Goal: Task Accomplishment & Management: Use online tool/utility

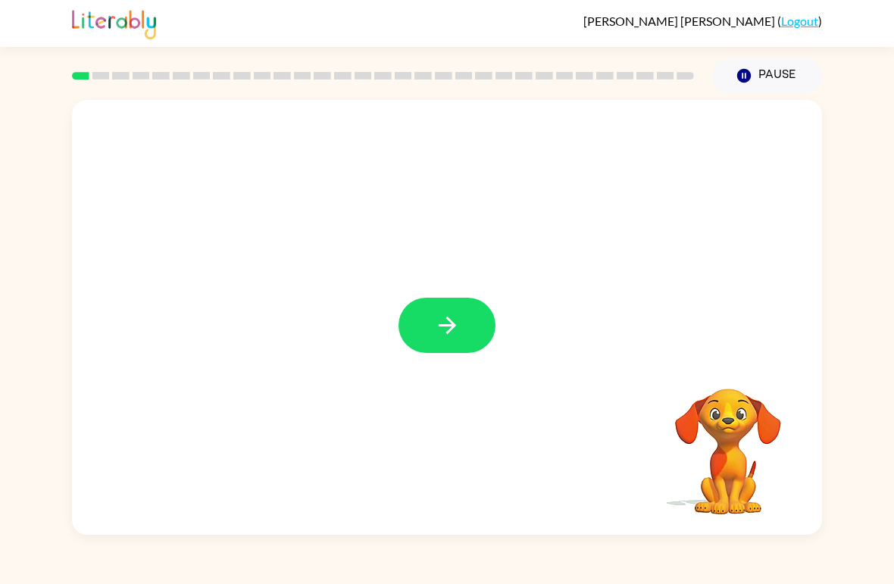
click at [458, 324] on icon "button" at bounding box center [447, 325] width 27 height 27
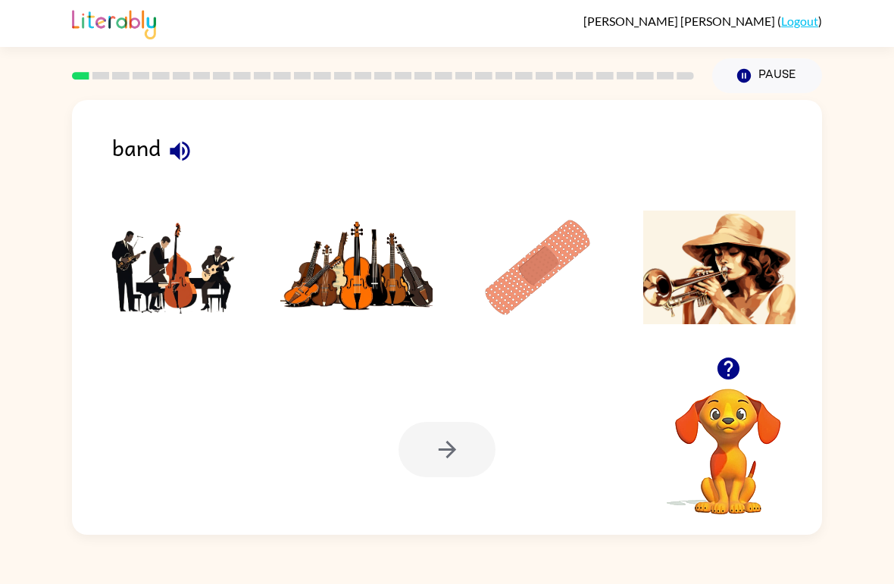
click at [197, 292] on img at bounding box center [174, 268] width 153 height 114
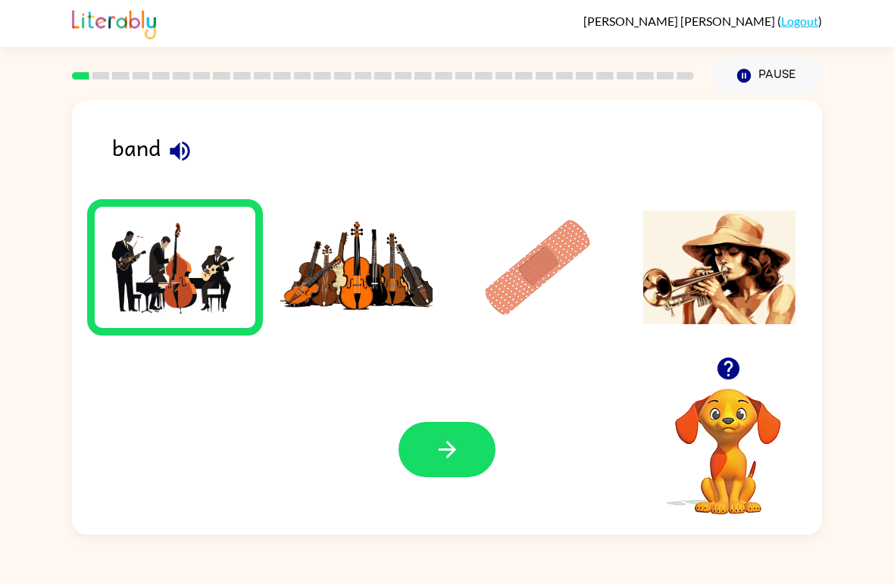
click at [446, 427] on button "button" at bounding box center [447, 449] width 97 height 55
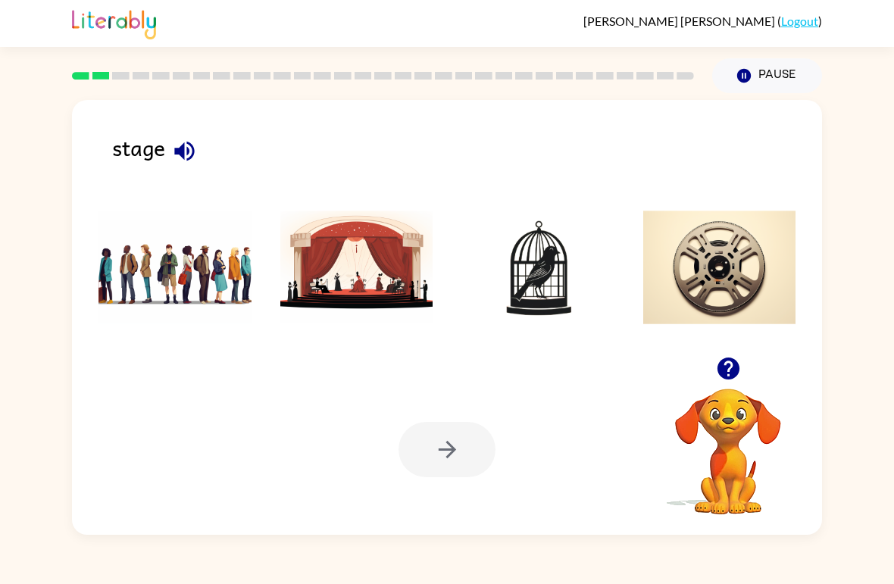
click at [371, 280] on img at bounding box center [356, 268] width 153 height 114
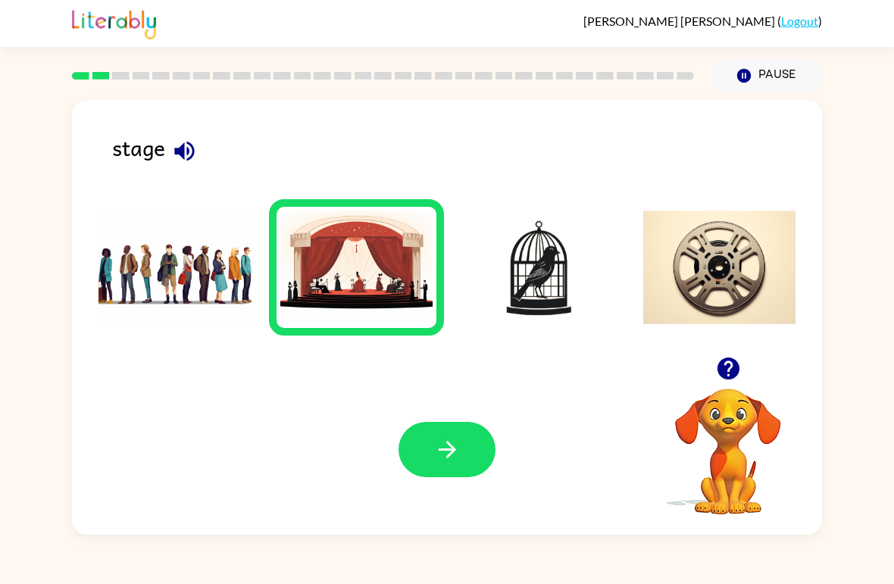
click at [461, 439] on button "button" at bounding box center [447, 449] width 97 height 55
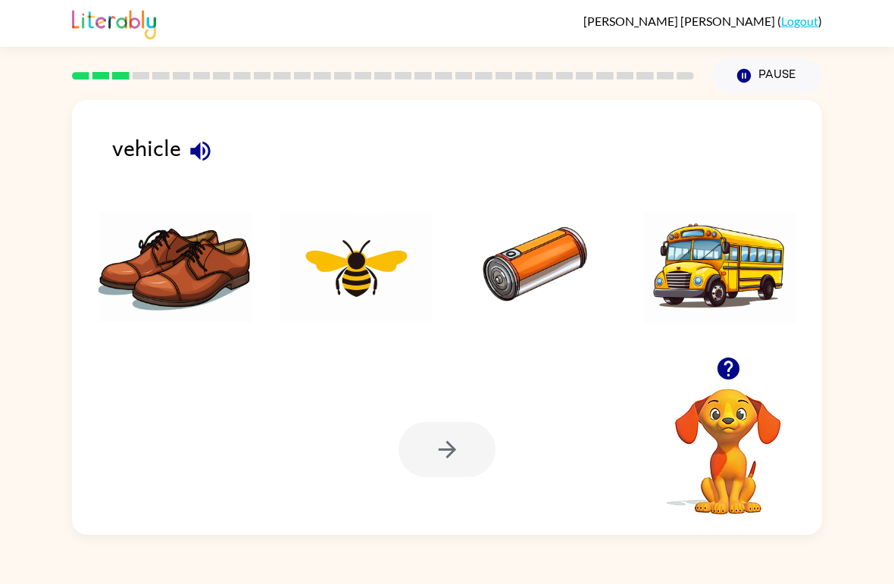
click at [720, 282] on img at bounding box center [719, 268] width 153 height 114
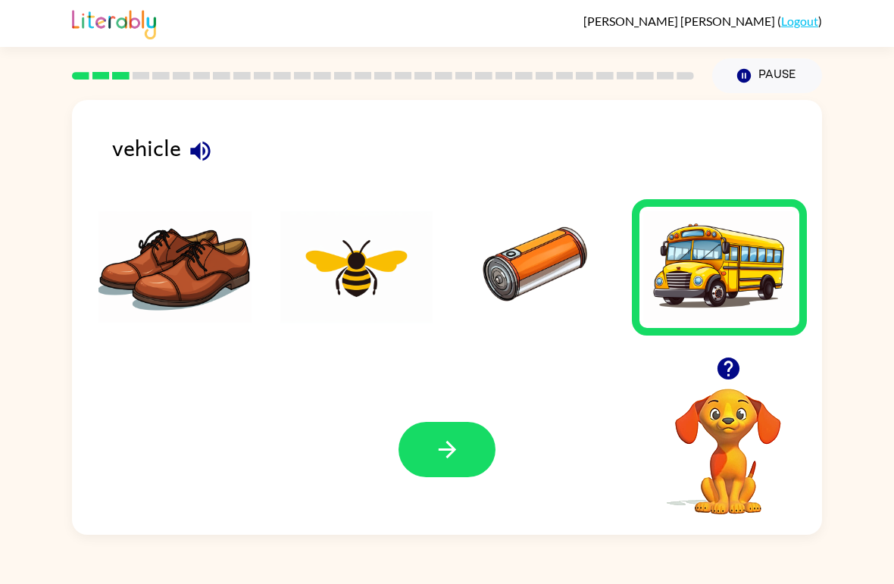
click at [449, 447] on icon "button" at bounding box center [447, 449] width 27 height 27
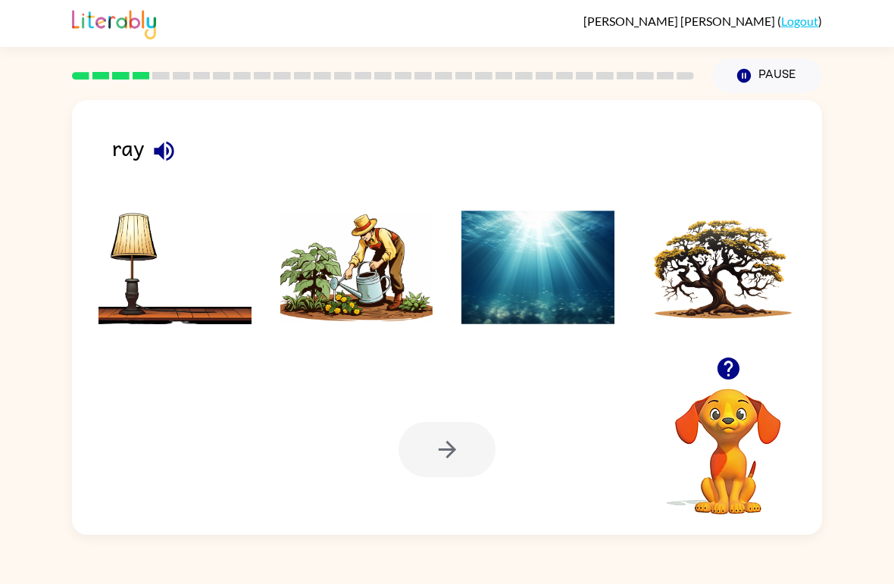
click at [552, 291] on img at bounding box center [537, 268] width 153 height 114
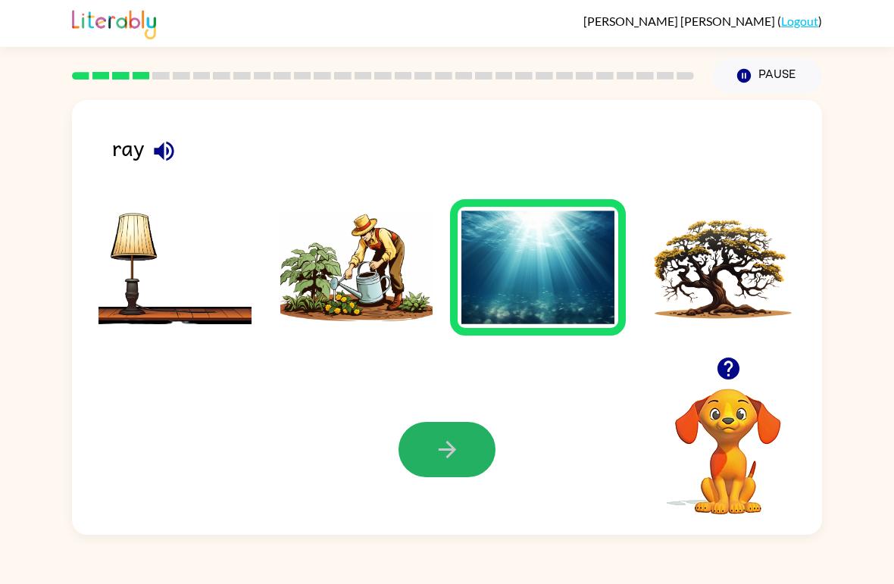
click at [467, 442] on button "button" at bounding box center [447, 449] width 97 height 55
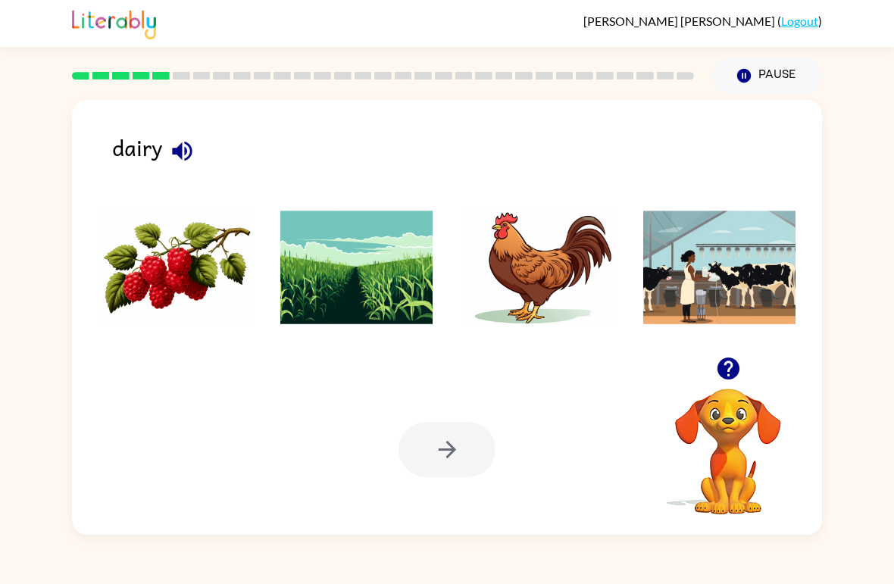
click at [747, 253] on img at bounding box center [719, 268] width 153 height 114
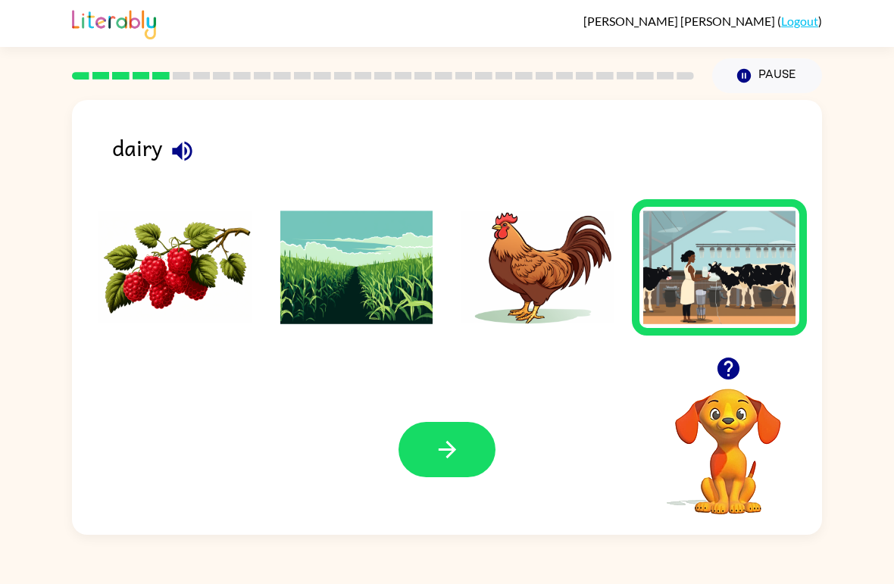
click at [439, 457] on icon "button" at bounding box center [447, 449] width 27 height 27
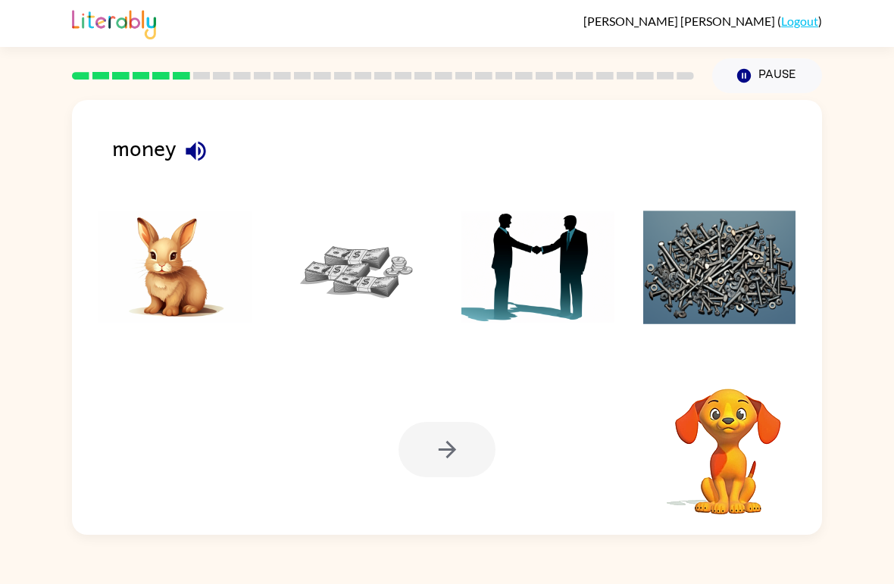
click at [384, 270] on img at bounding box center [356, 268] width 153 height 114
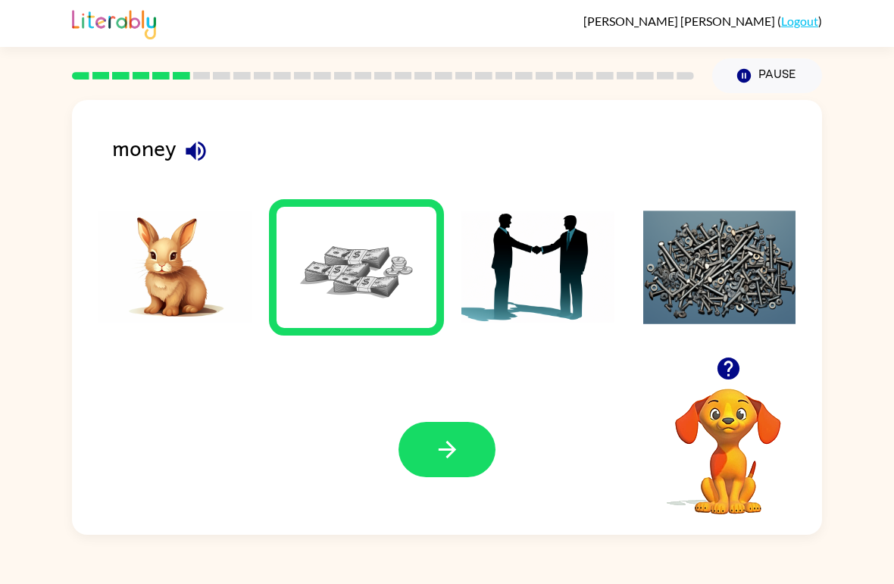
click at [508, 451] on div "Your browser must support playing .mp4 files to use Literably. Please try using…" at bounding box center [447, 449] width 750 height 170
click at [470, 445] on button "button" at bounding box center [447, 449] width 97 height 55
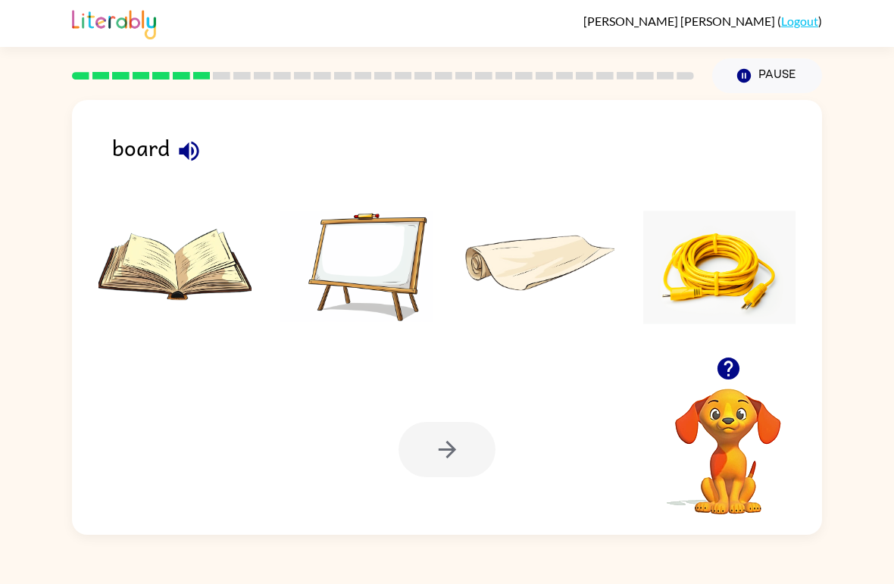
click at [393, 254] on img at bounding box center [356, 268] width 153 height 114
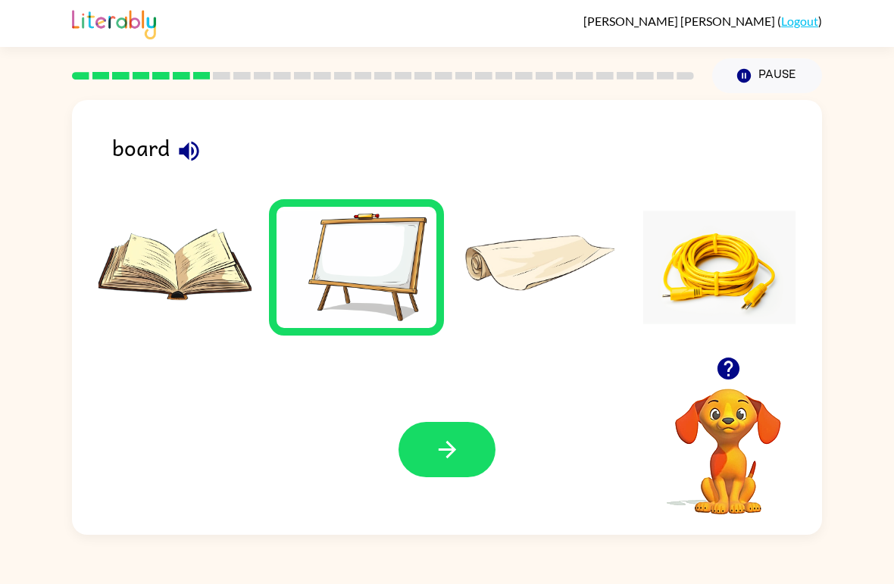
click at [465, 442] on button "button" at bounding box center [447, 449] width 97 height 55
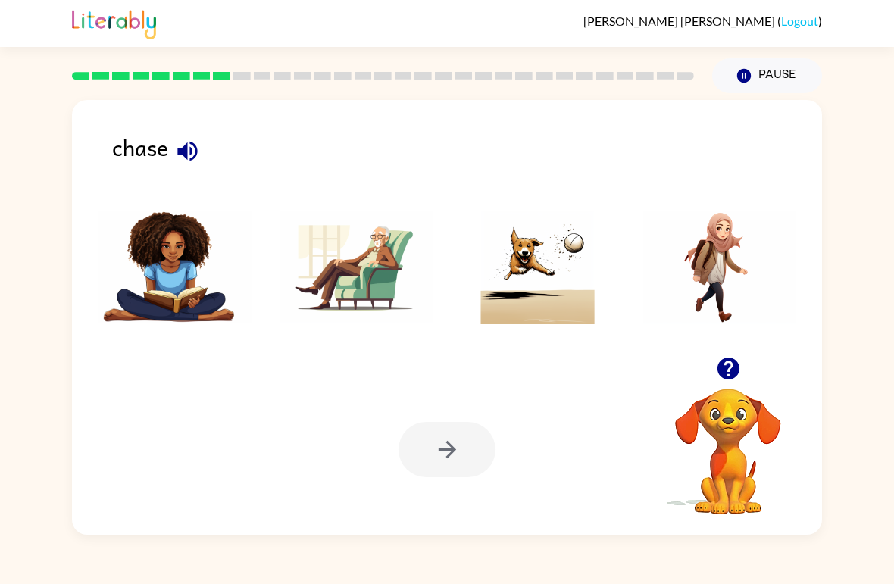
click at [427, 460] on div at bounding box center [447, 449] width 97 height 55
click at [557, 263] on img at bounding box center [537, 268] width 153 height 114
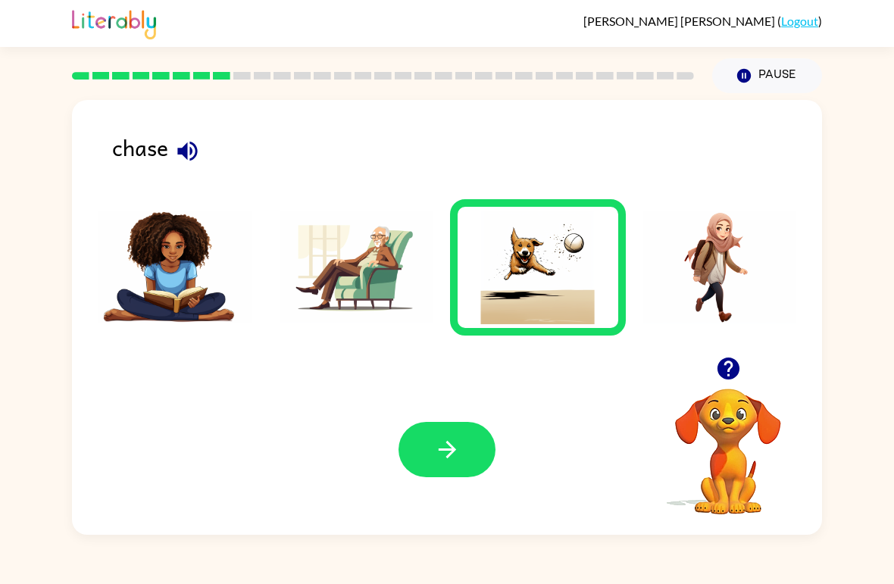
click at [449, 442] on icon "button" at bounding box center [447, 449] width 27 height 27
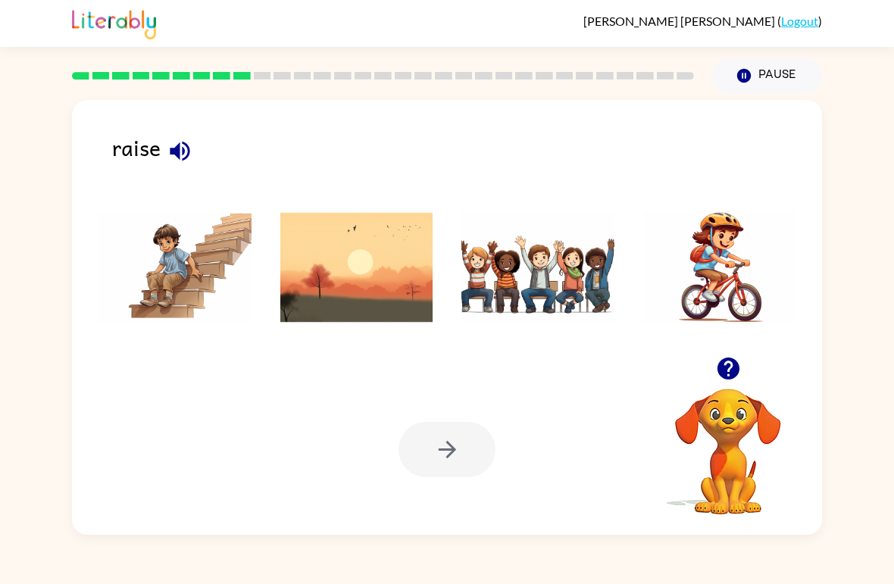
click at [546, 297] on img at bounding box center [537, 268] width 153 height 114
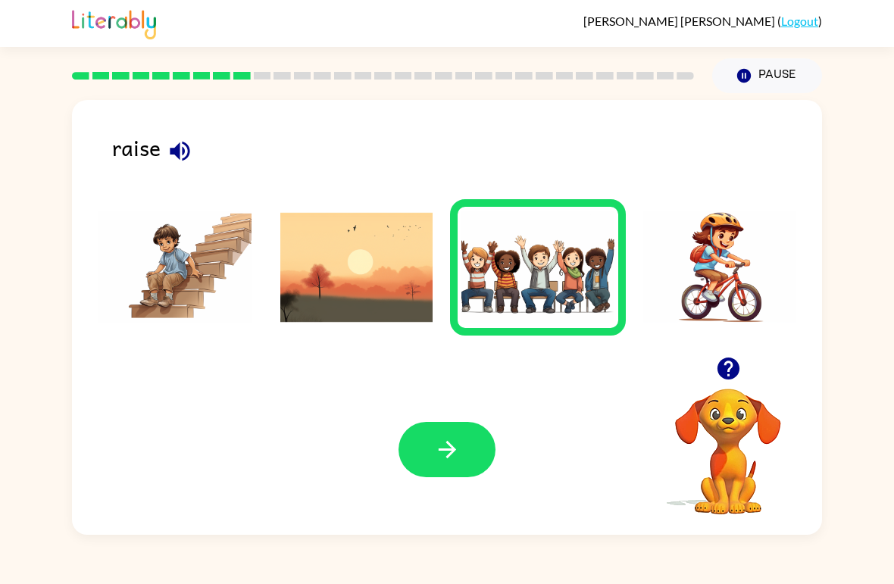
click at [468, 454] on button "button" at bounding box center [447, 449] width 97 height 55
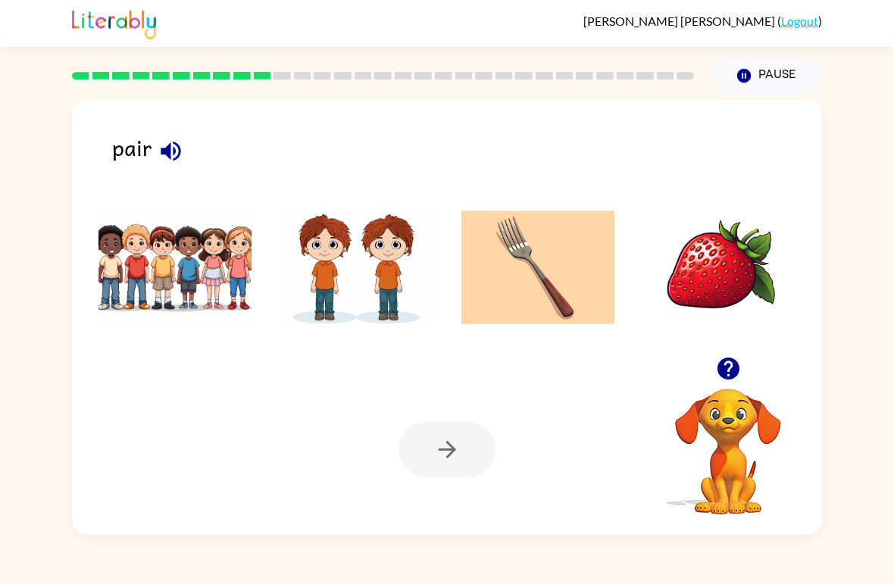
click at [346, 288] on img at bounding box center [356, 268] width 153 height 114
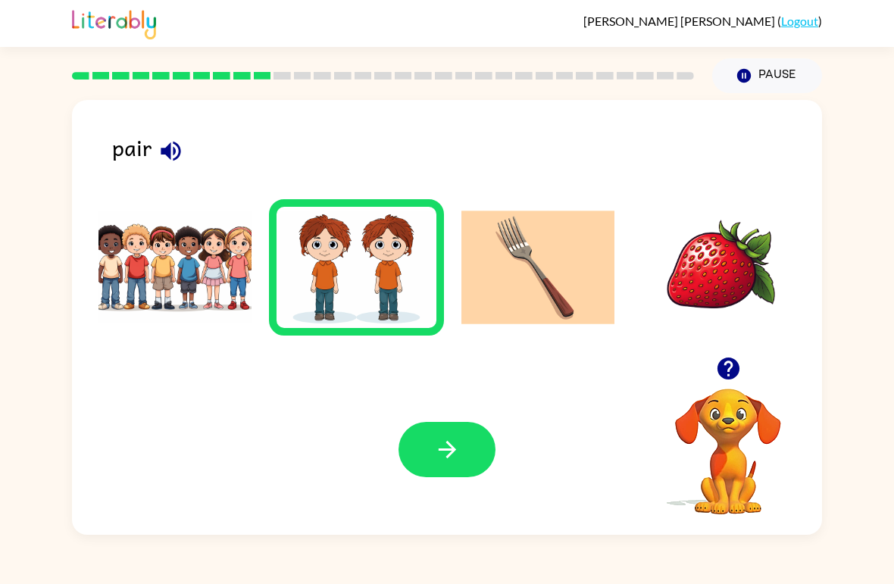
click at [477, 451] on button "button" at bounding box center [447, 449] width 97 height 55
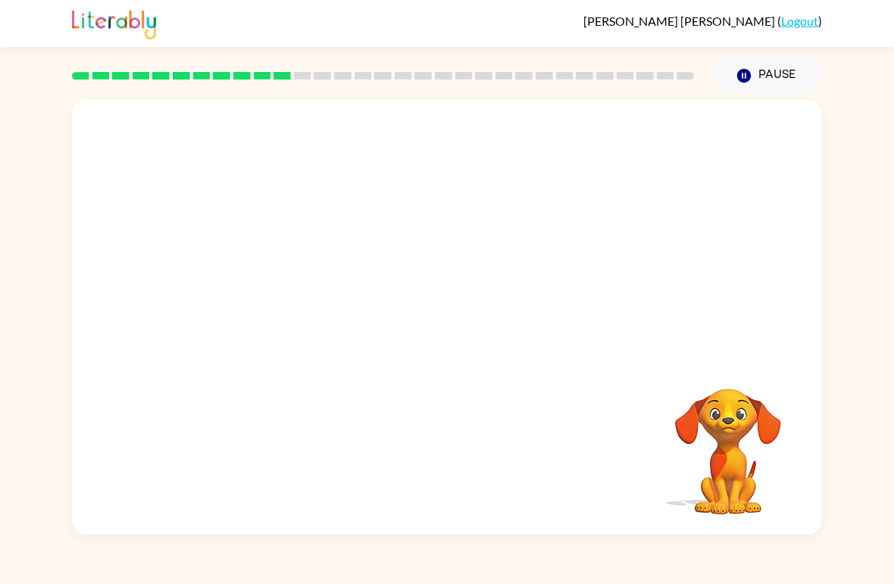
click at [273, 292] on video "Your browser must support playing .mp4 files to use Literably. Please try using…" at bounding box center [447, 228] width 750 height 257
click at [642, 129] on video "Your browser must support playing .mp4 files to use Literably. Please try using…" at bounding box center [447, 228] width 750 height 257
click at [458, 307] on button "button" at bounding box center [447, 325] width 97 height 55
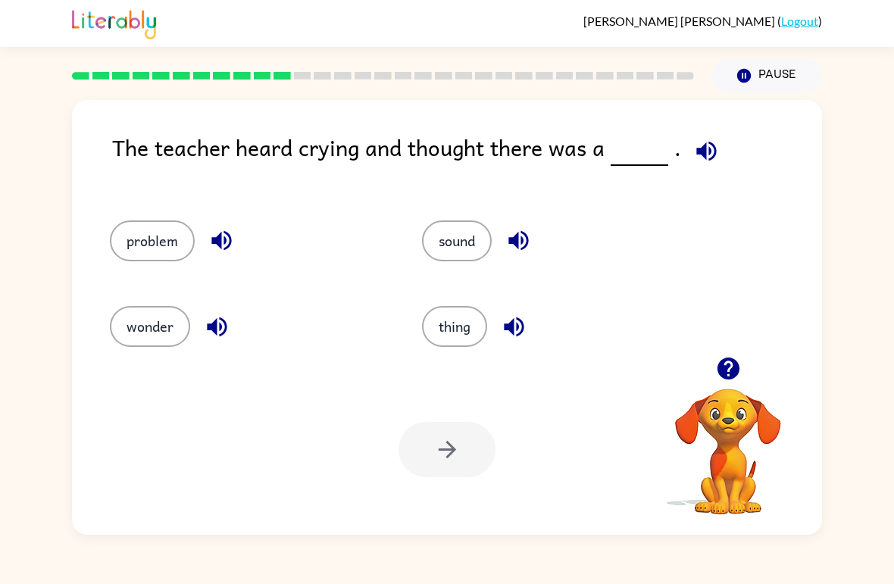
click at [161, 236] on button "problem" at bounding box center [152, 240] width 85 height 41
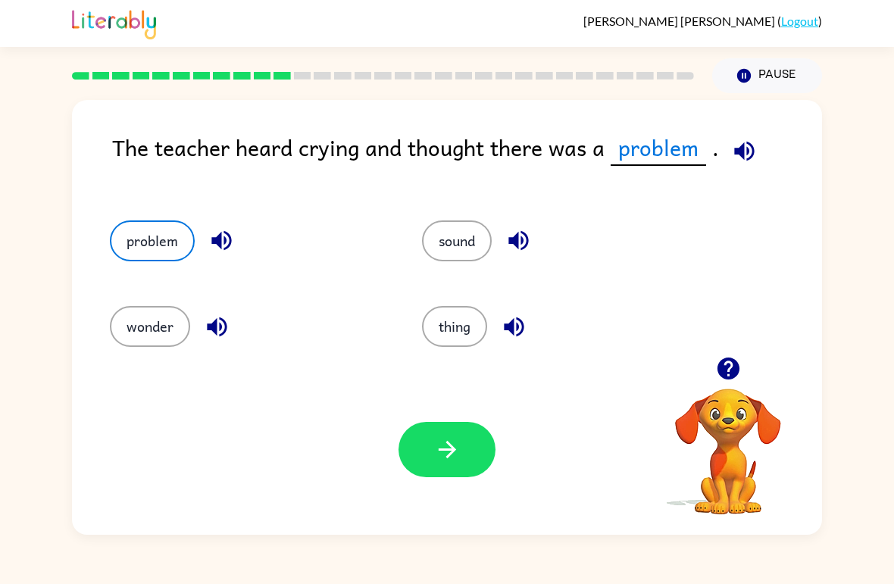
click at [464, 446] on button "button" at bounding box center [447, 449] width 97 height 55
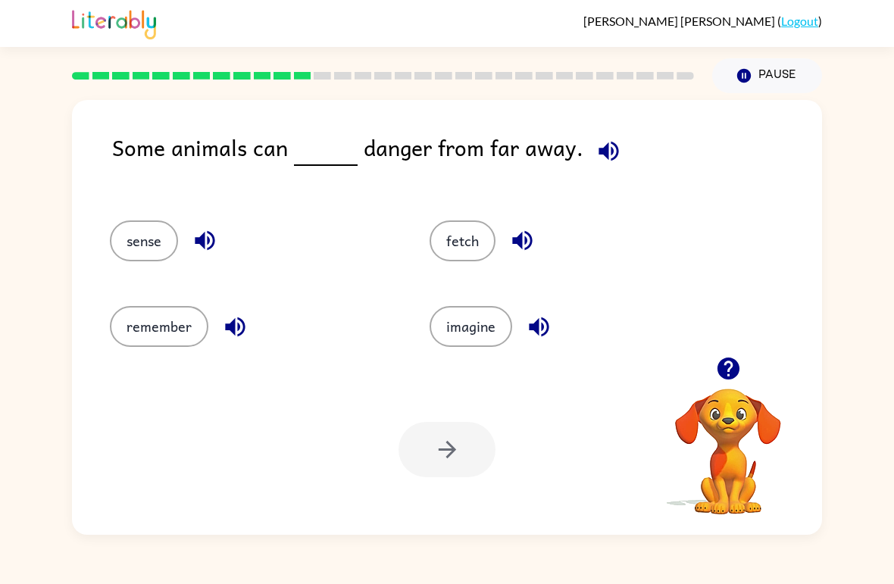
click at [151, 244] on button "sense" at bounding box center [144, 240] width 68 height 41
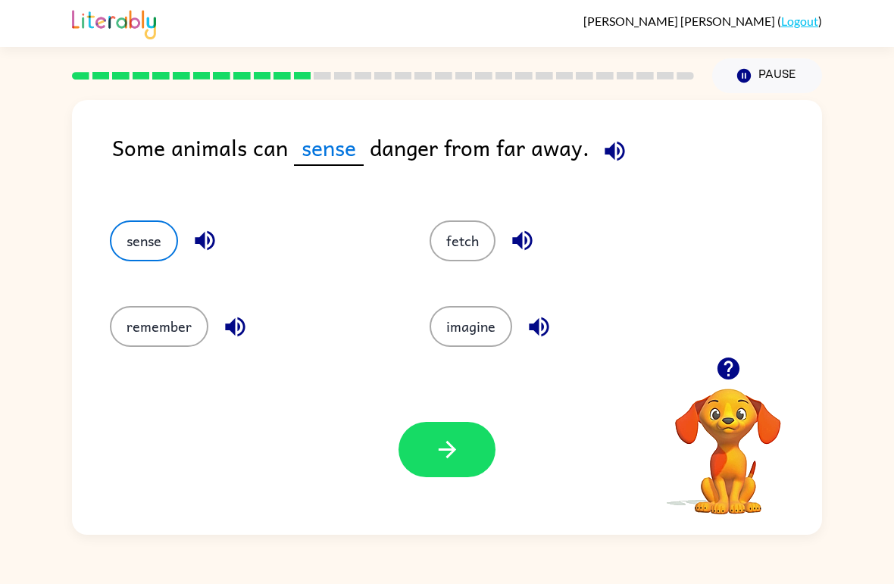
click at [449, 454] on icon "button" at bounding box center [447, 449] width 27 height 27
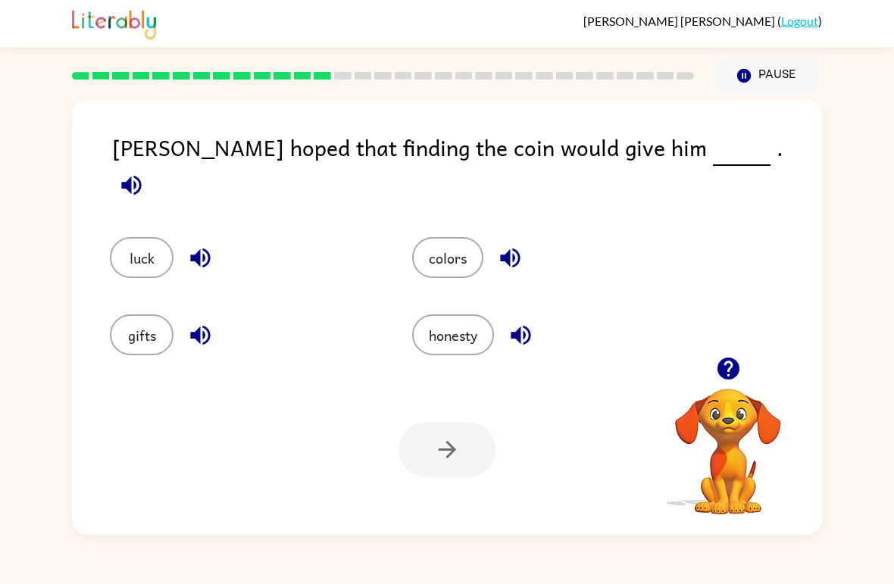
click at [155, 240] on button "luck" at bounding box center [142, 257] width 64 height 41
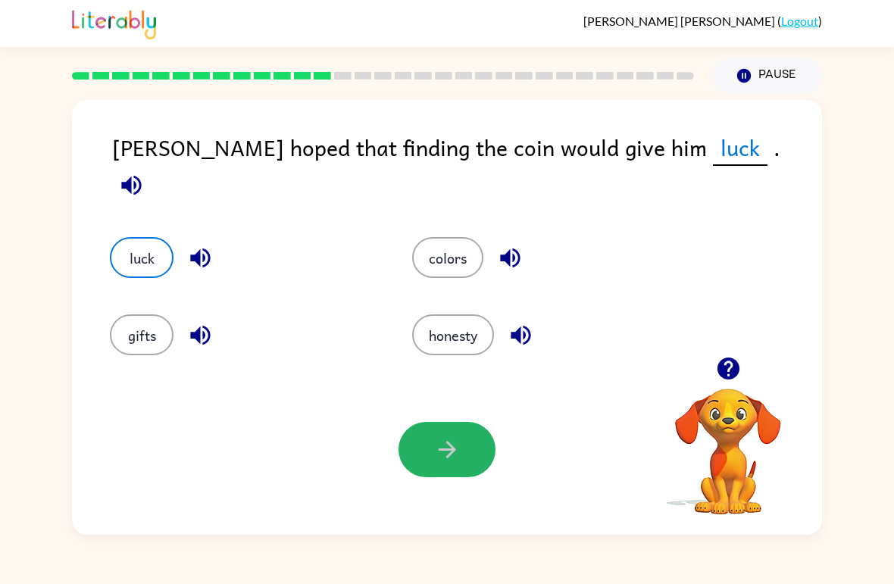
click at [449, 458] on icon "button" at bounding box center [447, 449] width 27 height 27
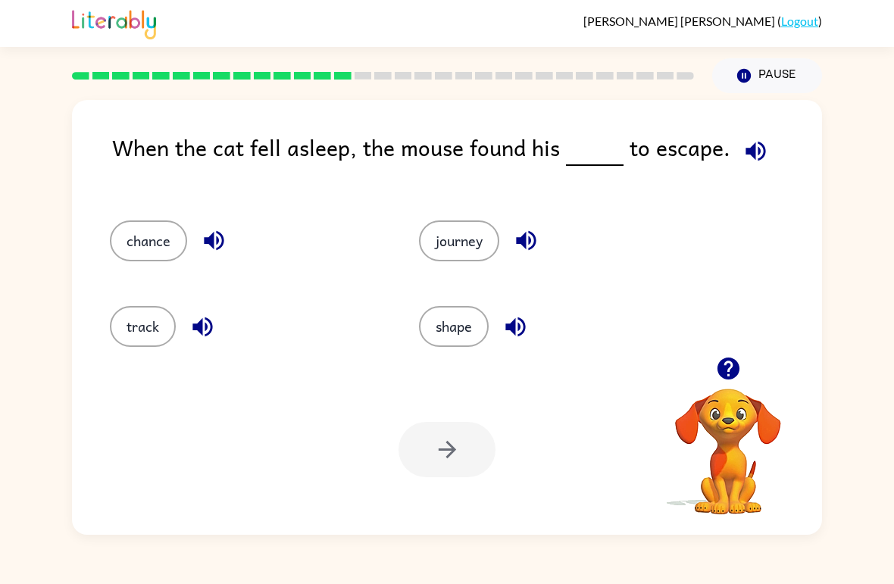
click at [162, 239] on button "chance" at bounding box center [148, 240] width 77 height 41
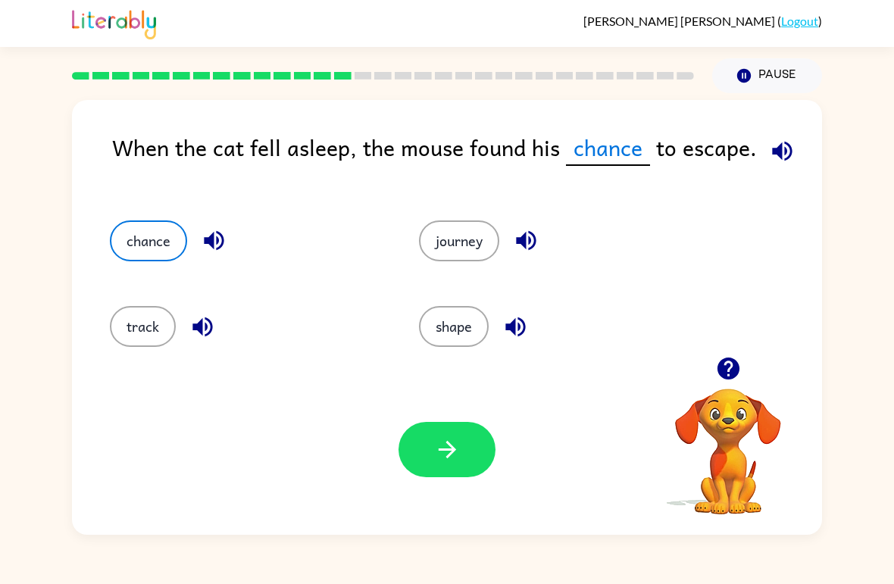
click at [616, 149] on span "chance" at bounding box center [608, 148] width 84 height 36
click at [418, 455] on button "button" at bounding box center [447, 449] width 97 height 55
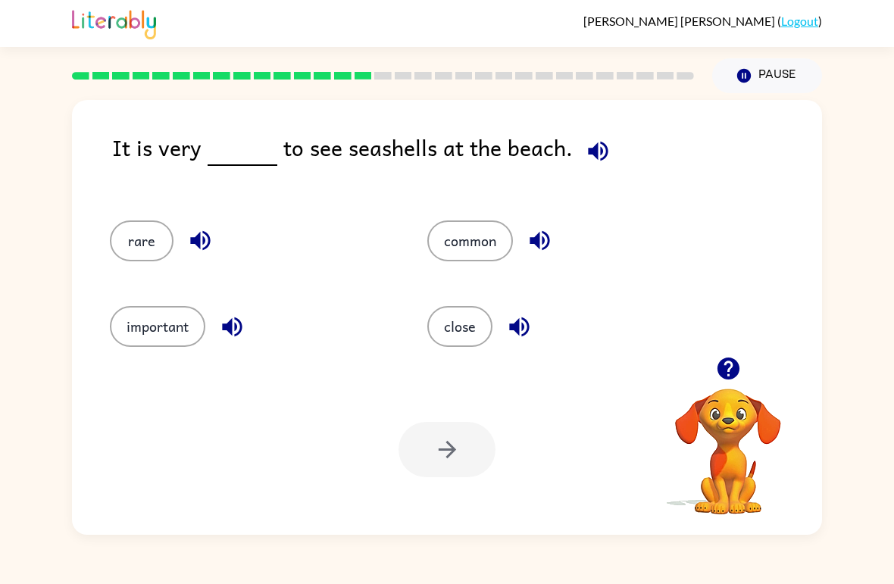
click at [486, 239] on button "common" at bounding box center [470, 240] width 86 height 41
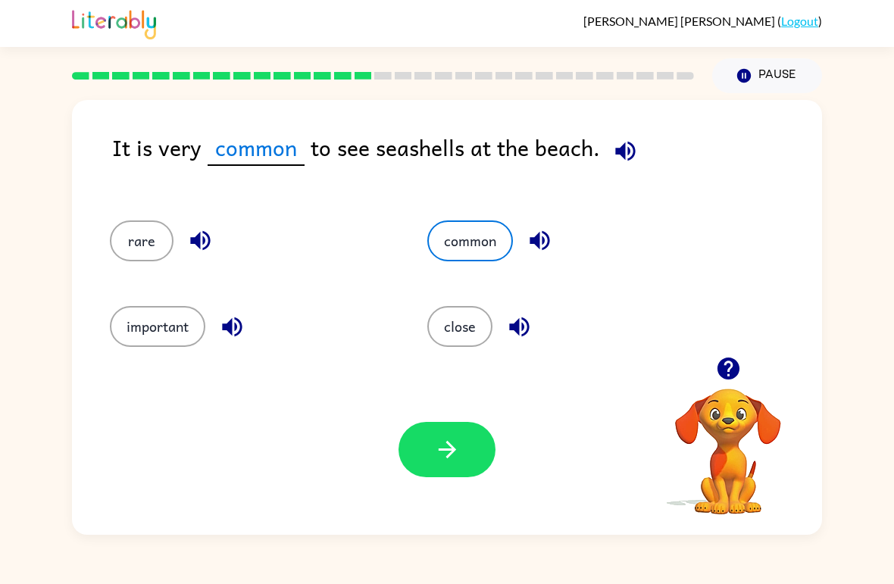
click at [436, 453] on icon "button" at bounding box center [447, 449] width 27 height 27
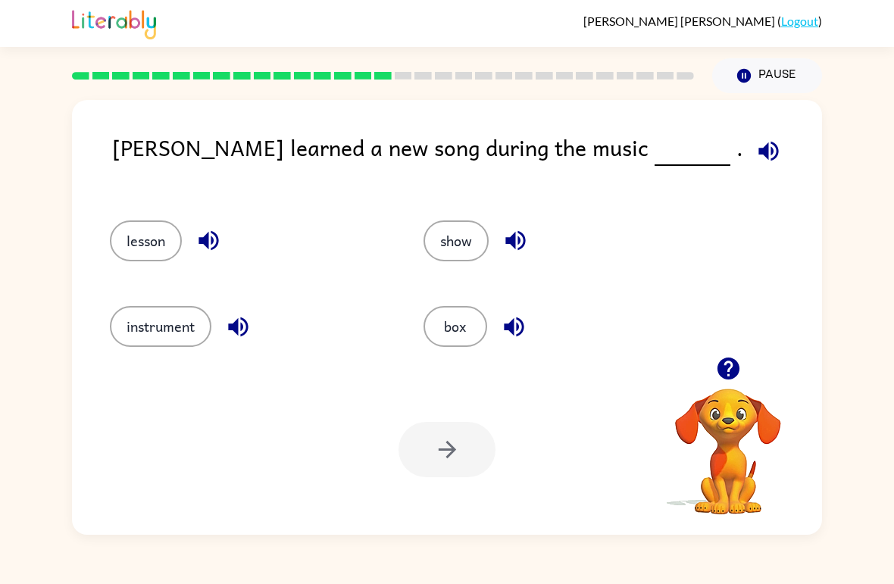
click at [158, 243] on button "lesson" at bounding box center [146, 240] width 72 height 41
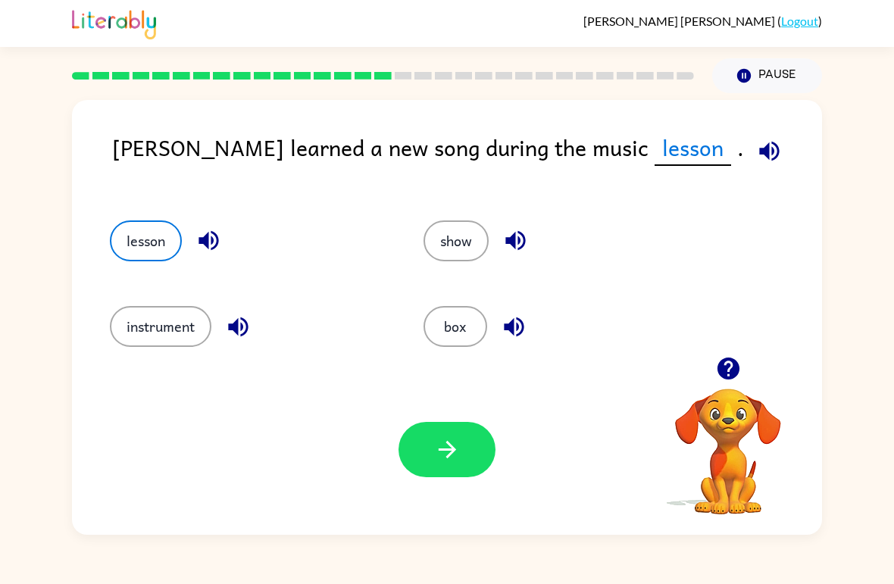
click at [449, 459] on icon "button" at bounding box center [447, 449] width 27 height 27
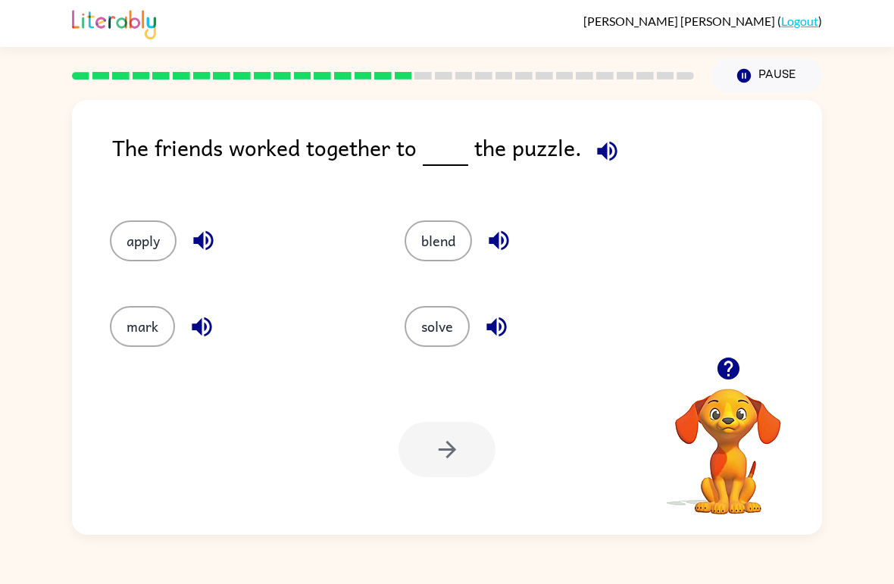
click at [440, 321] on button "solve" at bounding box center [437, 326] width 65 height 41
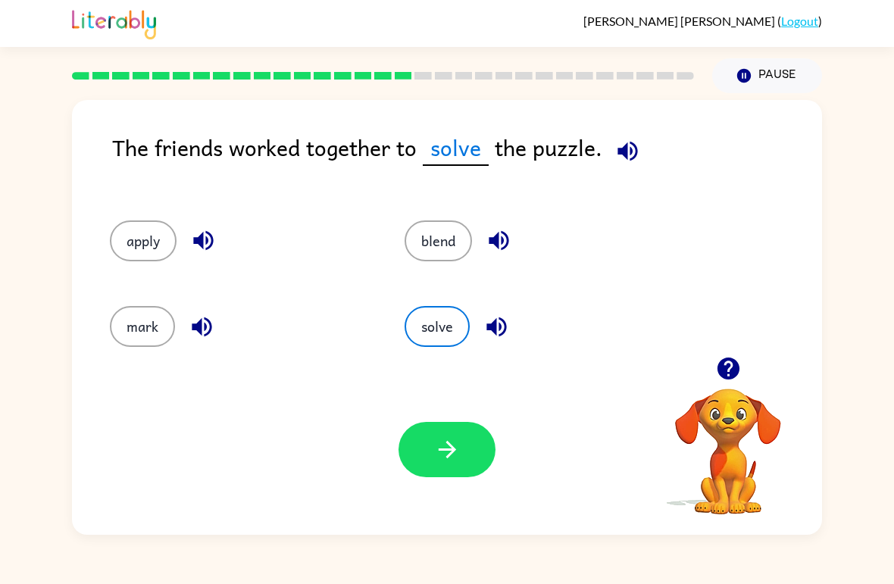
click at [466, 452] on button "button" at bounding box center [447, 449] width 97 height 55
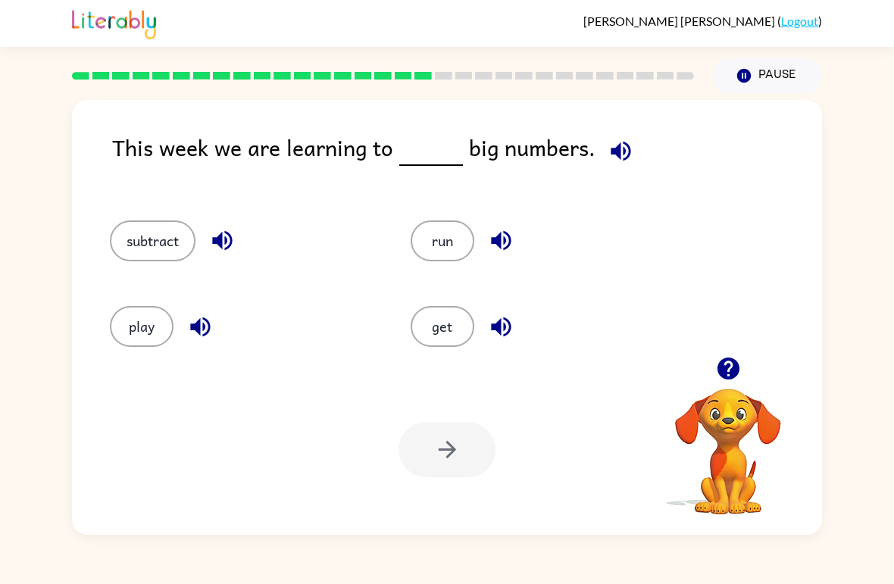
click at [161, 241] on button "subtract" at bounding box center [153, 240] width 86 height 41
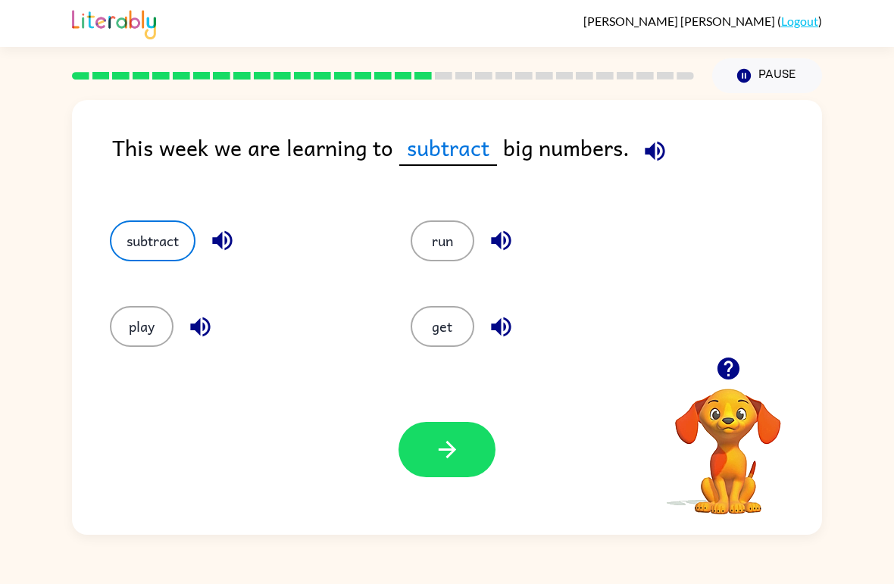
click at [451, 452] on icon "button" at bounding box center [447, 449] width 27 height 27
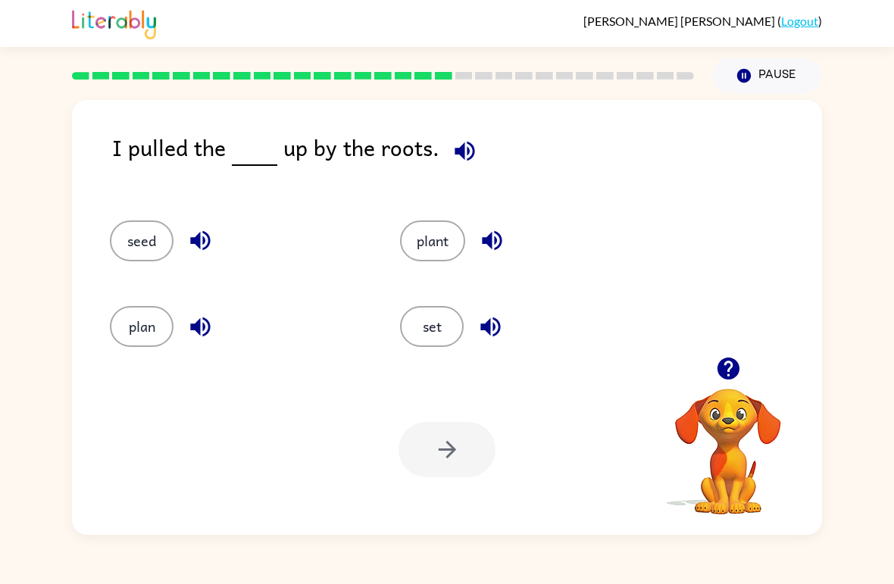
click at [437, 222] on button "plant" at bounding box center [432, 240] width 65 height 41
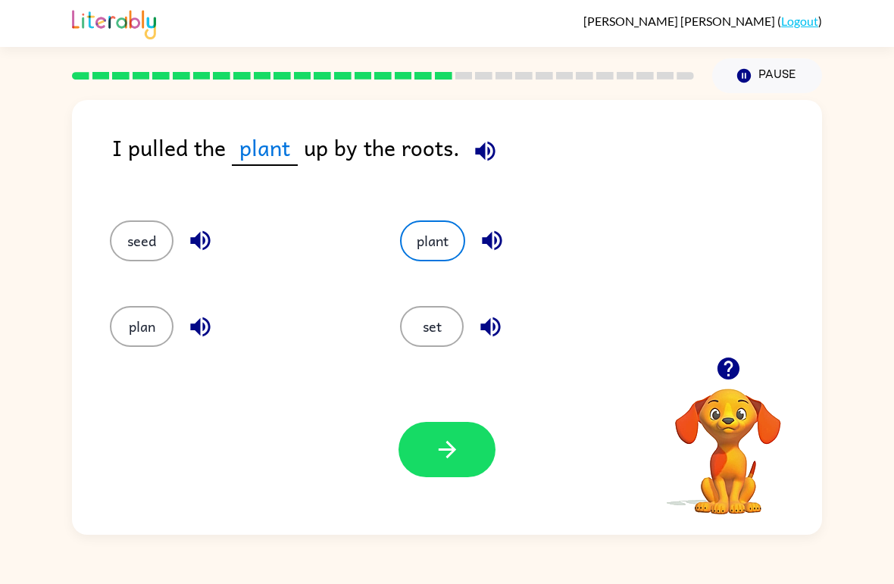
click at [455, 452] on icon "button" at bounding box center [447, 449] width 27 height 27
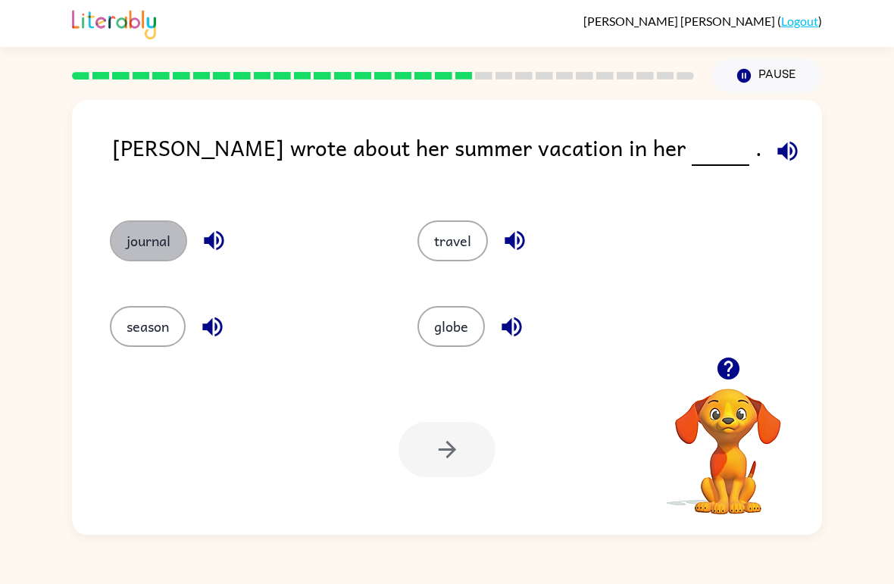
click at [168, 230] on button "journal" at bounding box center [148, 240] width 77 height 41
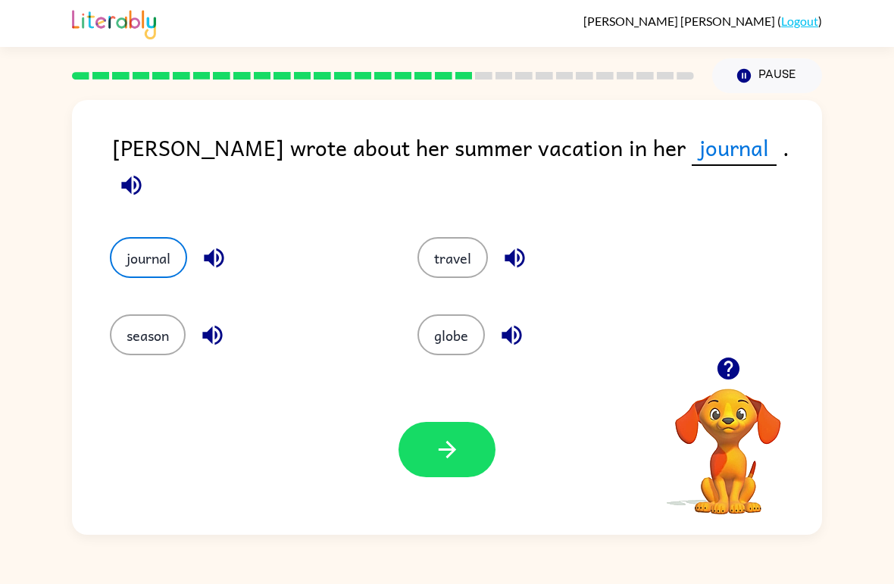
click at [453, 456] on icon "button" at bounding box center [447, 449] width 27 height 27
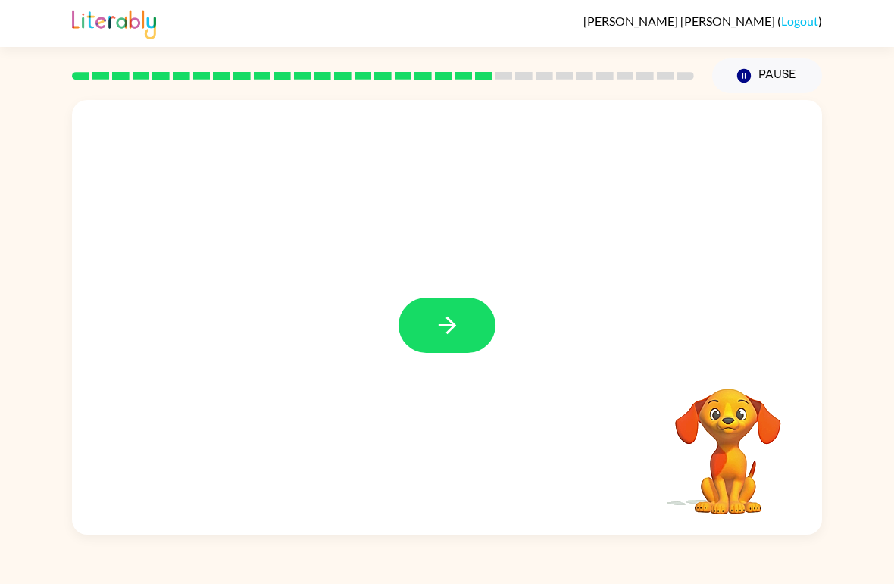
click at [452, 330] on icon "button" at bounding box center [446, 325] width 17 height 17
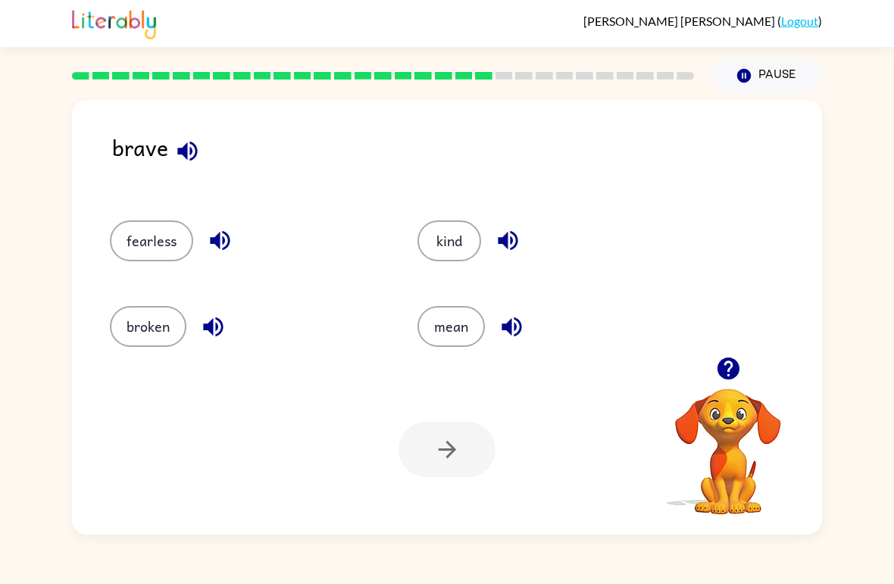
click at [467, 457] on div at bounding box center [447, 449] width 97 height 55
click at [162, 235] on button "fearless" at bounding box center [151, 240] width 83 height 41
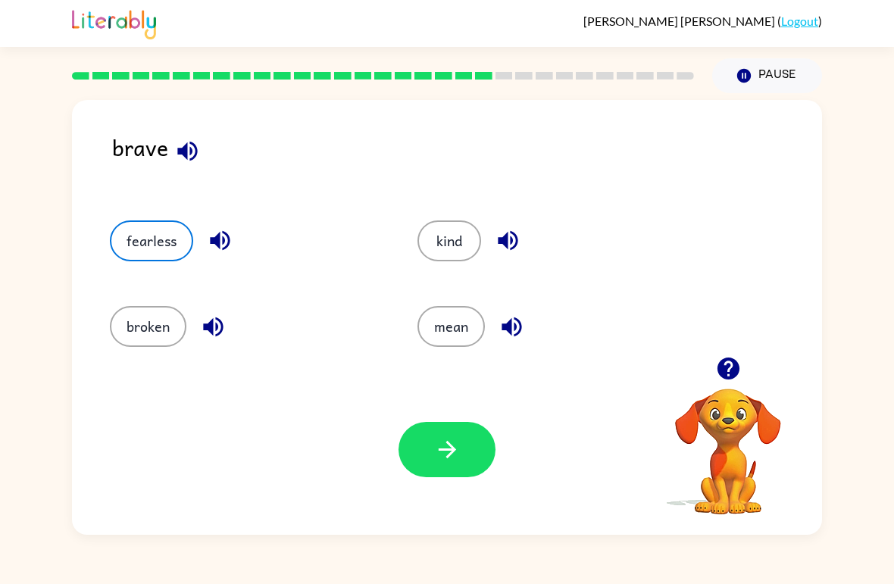
click at [463, 439] on button "button" at bounding box center [447, 449] width 97 height 55
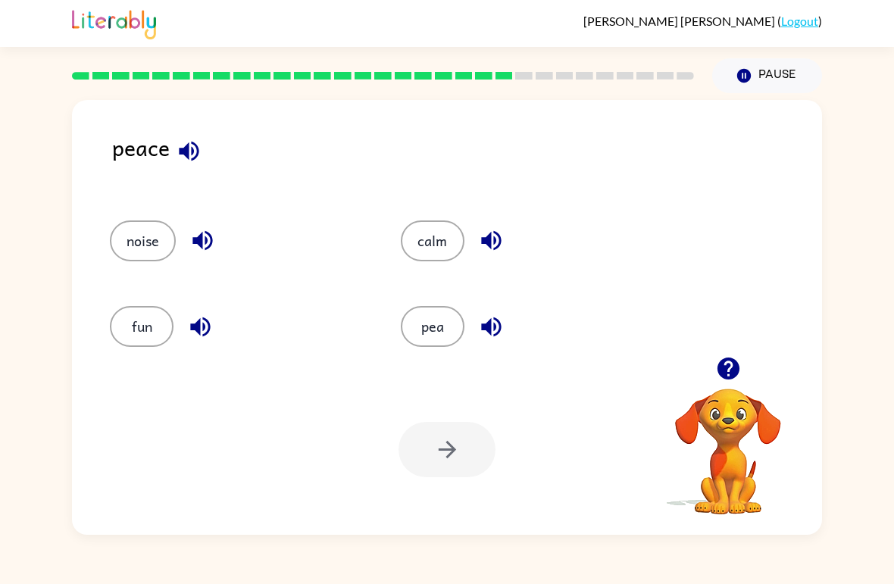
click at [440, 245] on button "calm" at bounding box center [433, 240] width 64 height 41
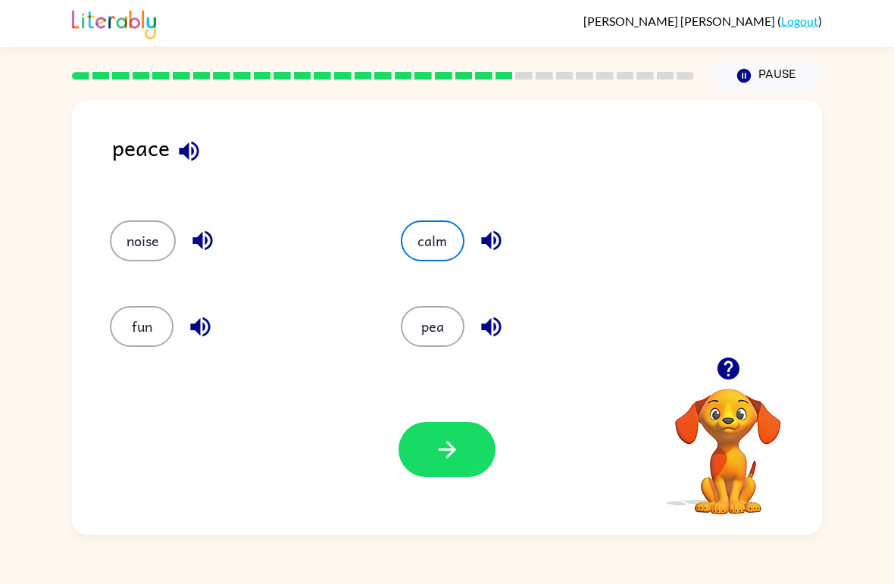
click at [456, 455] on icon "button" at bounding box center [447, 449] width 27 height 27
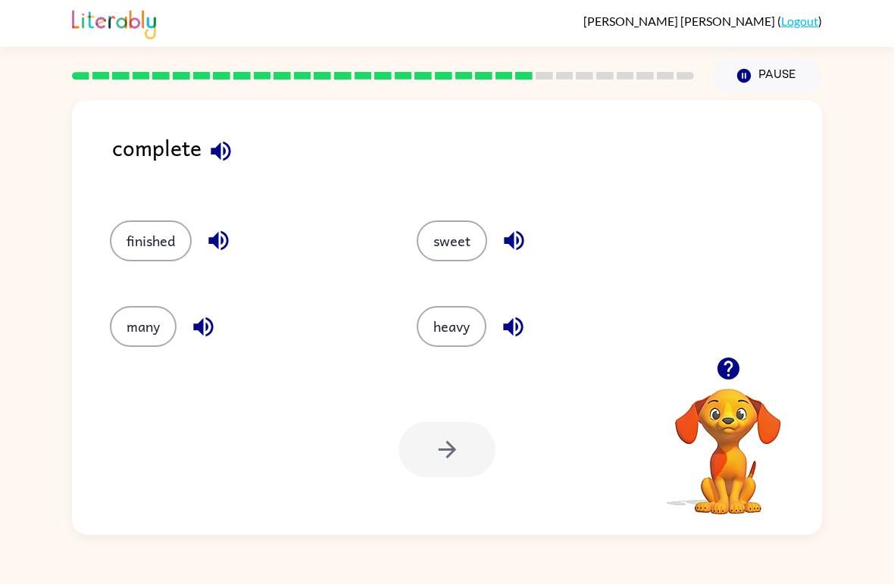
click at [169, 233] on button "finished" at bounding box center [151, 240] width 82 height 41
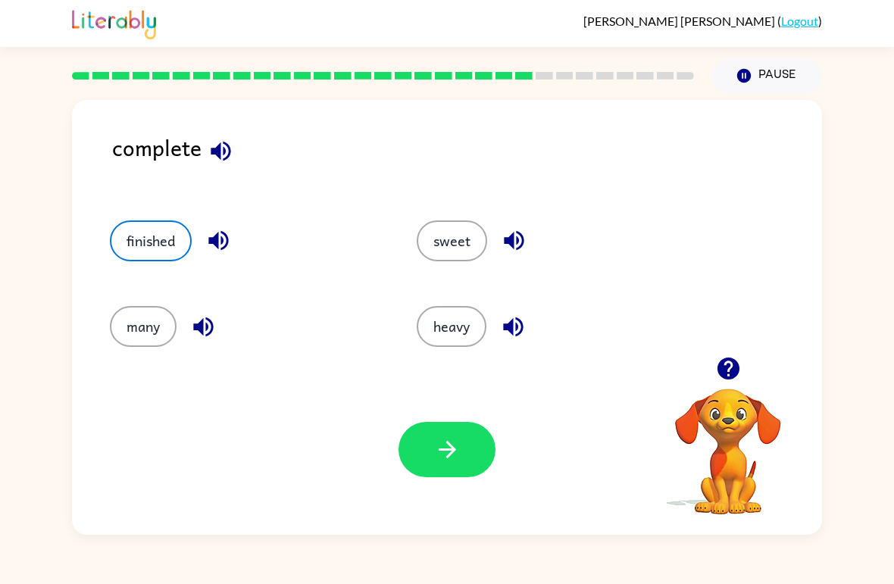
click at [465, 458] on button "button" at bounding box center [447, 449] width 97 height 55
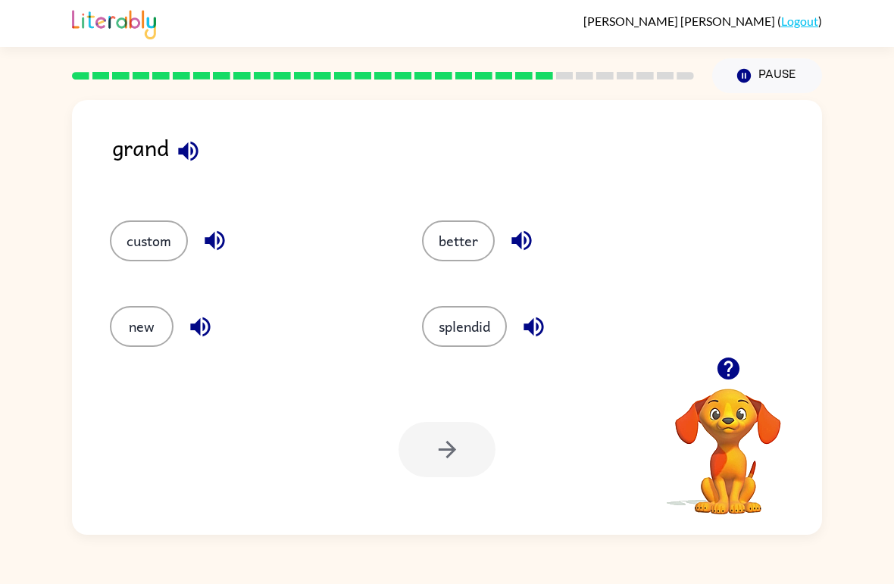
click at [470, 336] on button "splendid" at bounding box center [464, 326] width 85 height 41
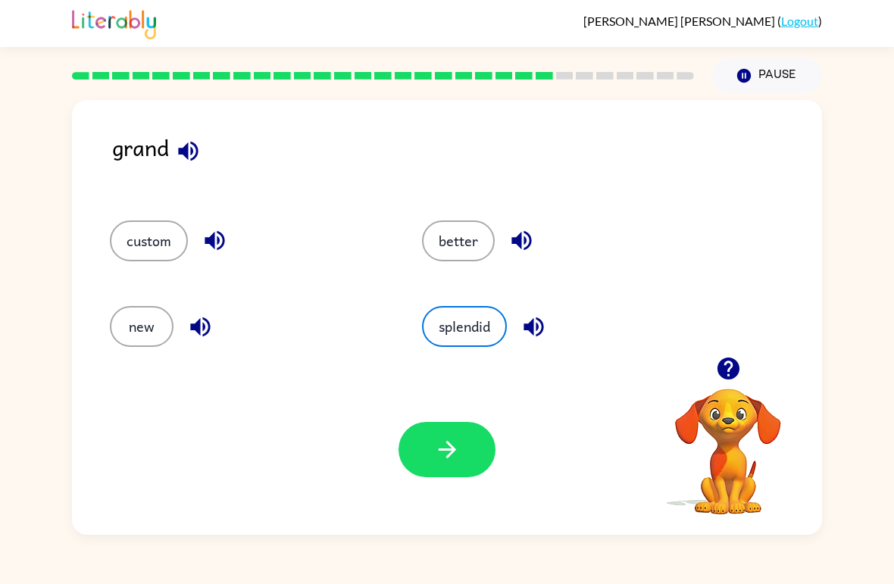
click at [457, 455] on icon "button" at bounding box center [447, 449] width 27 height 27
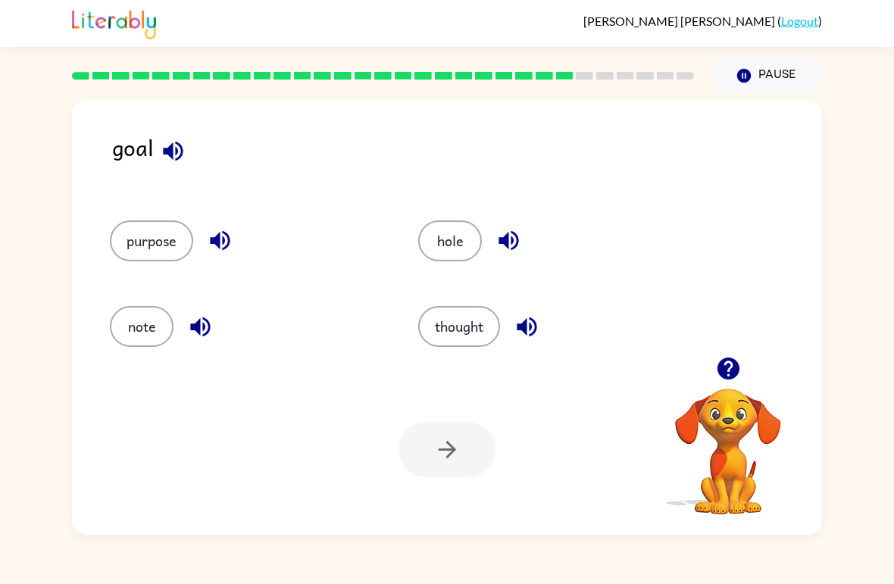
click at [161, 237] on button "purpose" at bounding box center [151, 240] width 83 height 41
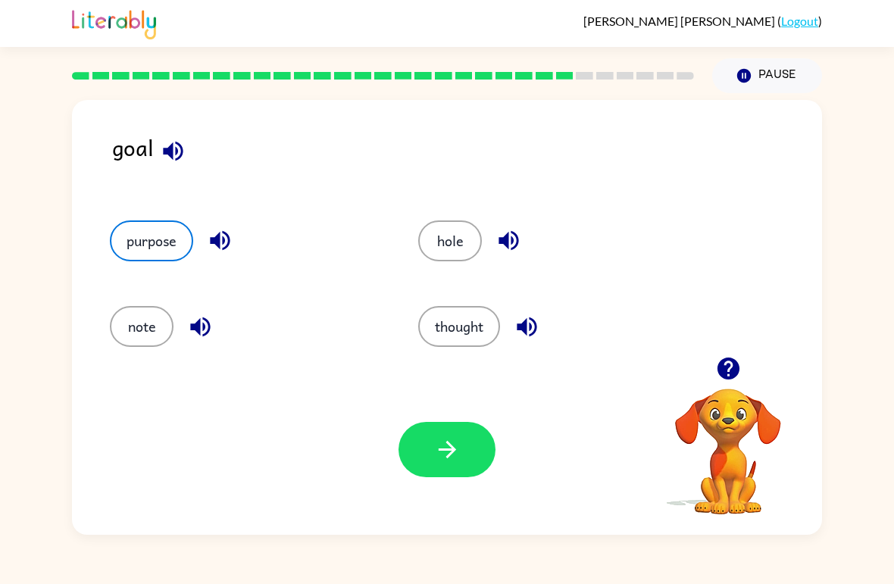
click at [439, 434] on button "button" at bounding box center [447, 449] width 97 height 55
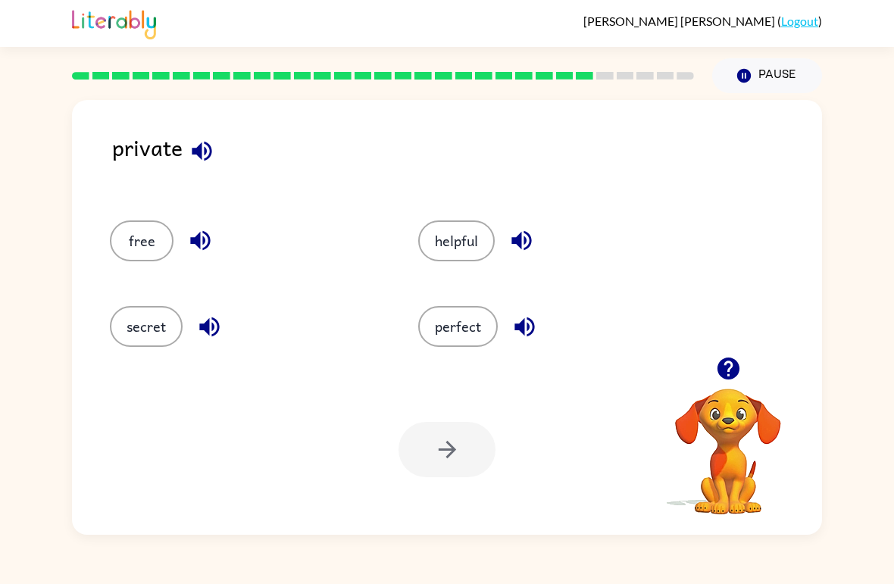
click at [465, 464] on div at bounding box center [447, 449] width 97 height 55
click at [152, 321] on button "secret" at bounding box center [146, 326] width 73 height 41
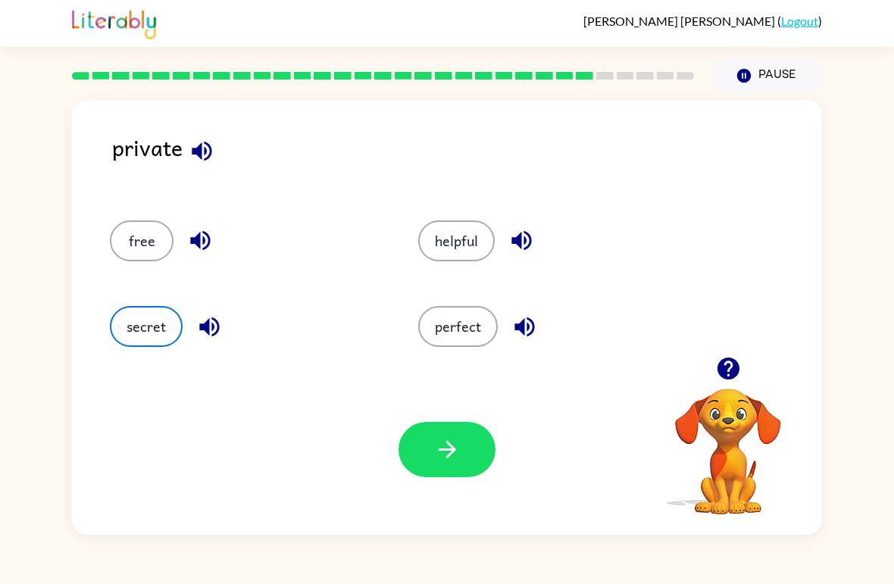
click at [451, 455] on icon "button" at bounding box center [446, 449] width 17 height 17
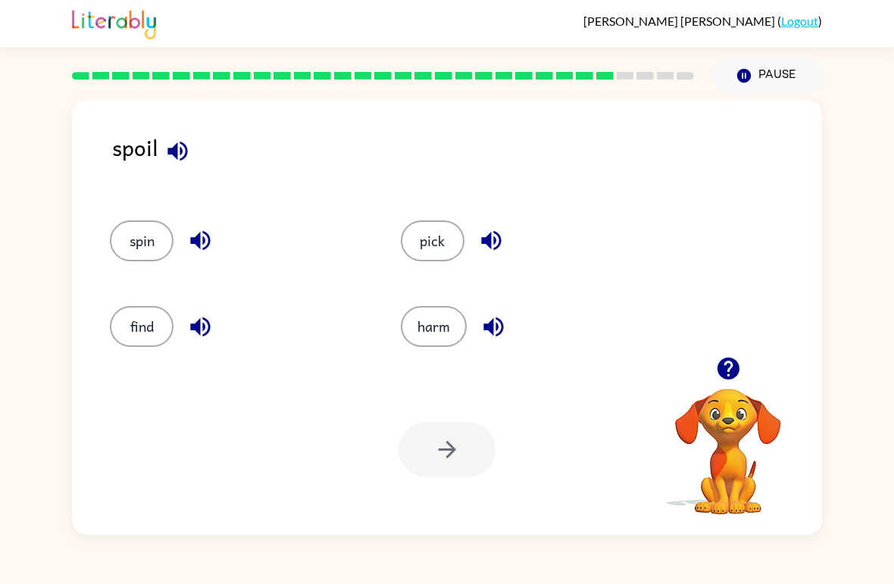
click at [443, 327] on button "harm" at bounding box center [434, 326] width 66 height 41
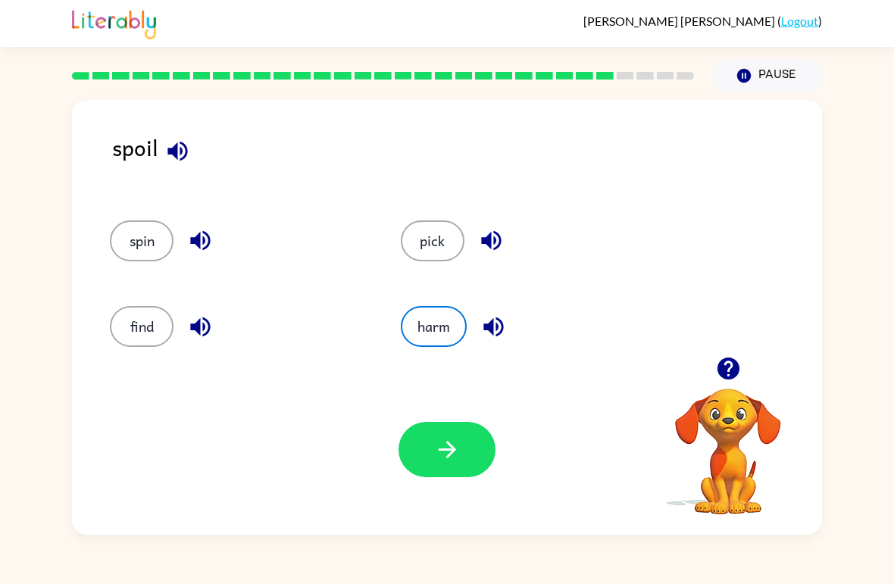
click at [444, 458] on icon "button" at bounding box center [447, 449] width 27 height 27
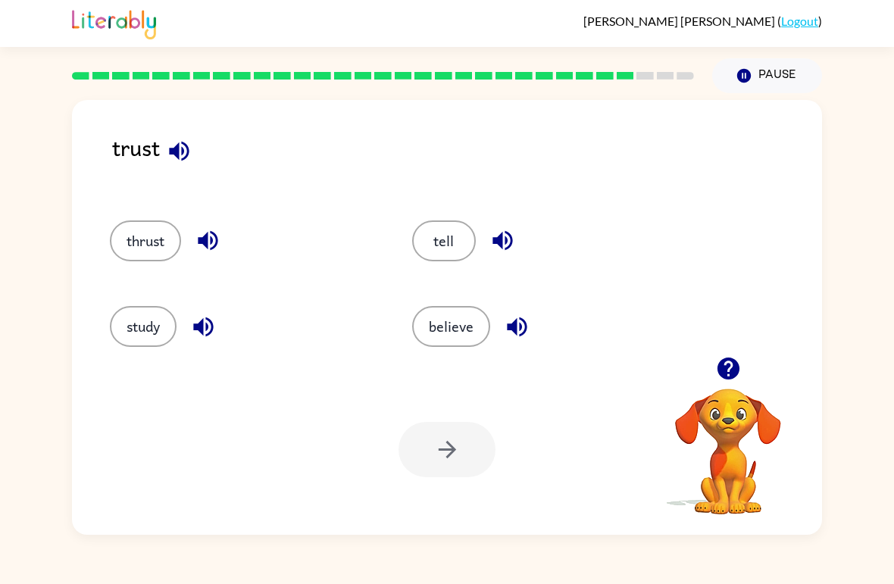
click at [470, 320] on button "believe" at bounding box center [451, 326] width 78 height 41
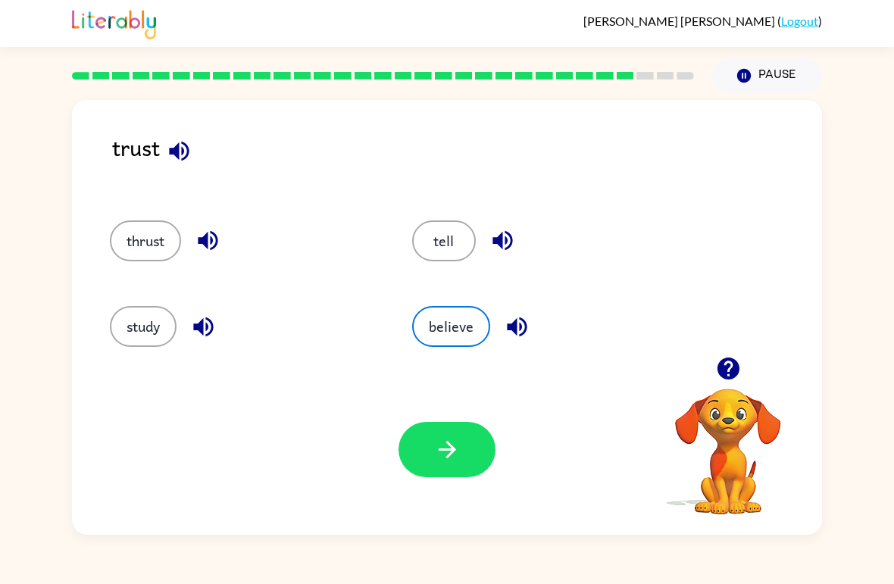
click at [475, 455] on button "button" at bounding box center [447, 449] width 97 height 55
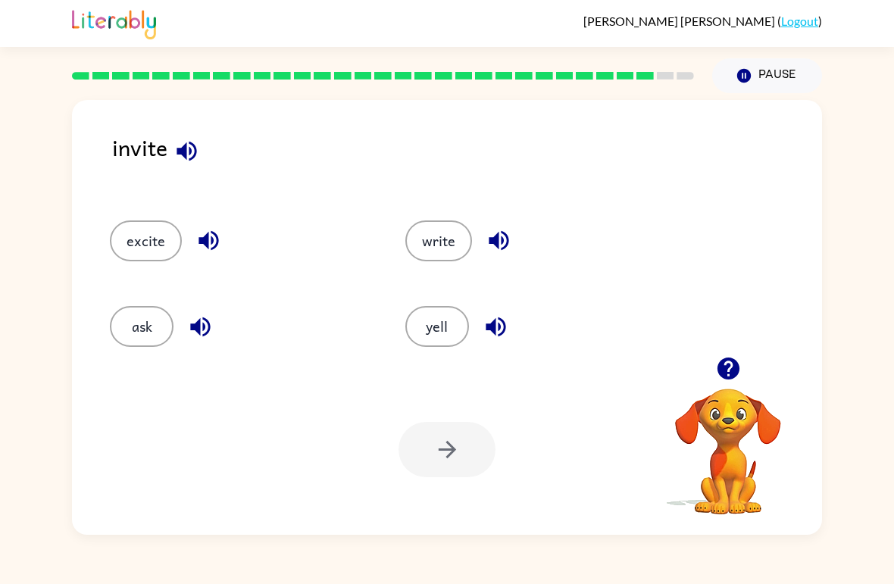
click at [447, 245] on button "write" at bounding box center [438, 240] width 67 height 41
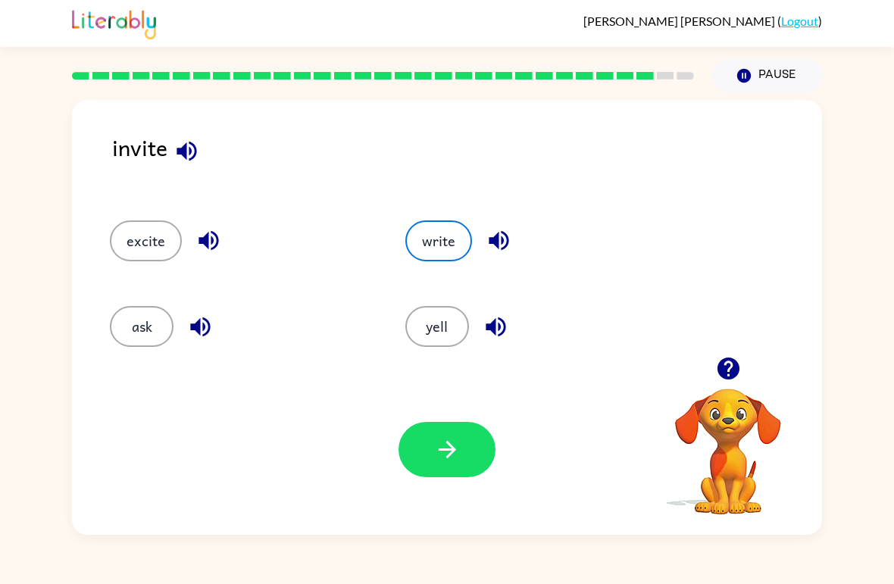
click at [455, 454] on icon "button" at bounding box center [447, 449] width 27 height 27
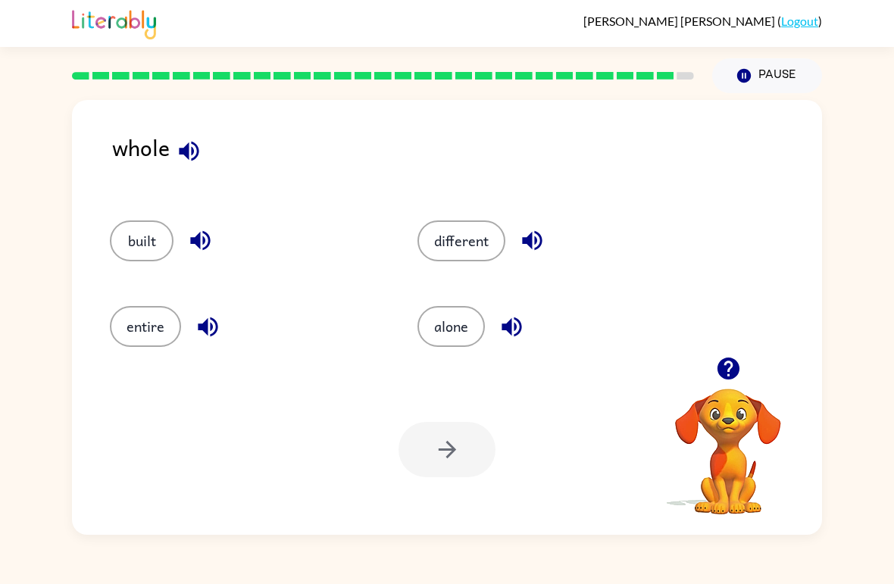
click at [159, 328] on button "entire" at bounding box center [145, 326] width 71 height 41
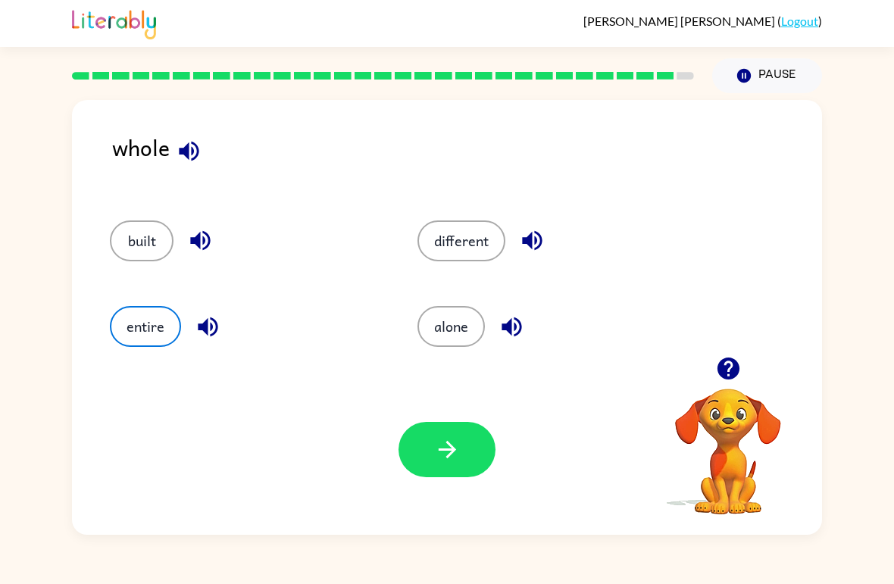
click at [454, 452] on icon "button" at bounding box center [446, 449] width 17 height 17
